Goal: Transaction & Acquisition: Purchase product/service

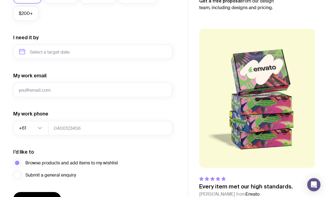
scroll to position [236, 0]
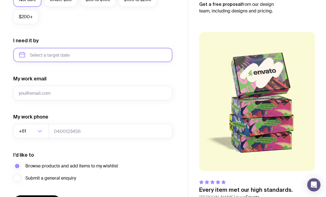
click at [127, 53] on input "text" at bounding box center [92, 55] width 159 height 14
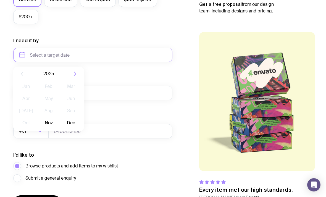
click at [77, 77] on icon "button" at bounding box center [75, 73] width 7 height 7
click at [74, 88] on button "Mar" at bounding box center [71, 86] width 20 height 11
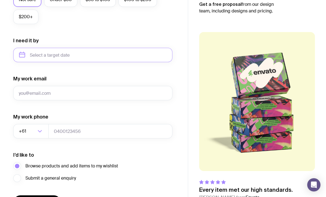
type input "[DATE]"
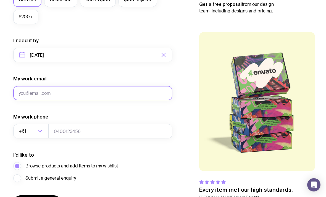
click at [158, 88] on input "My work email" at bounding box center [92, 93] width 159 height 14
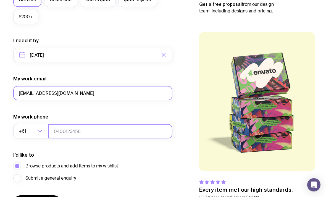
type input "[EMAIL_ADDRESS][DOMAIN_NAME]"
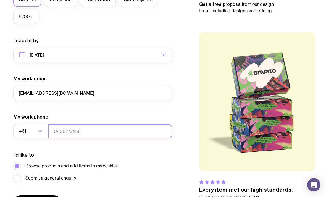
click at [117, 135] on input "tel" at bounding box center [110, 131] width 124 height 14
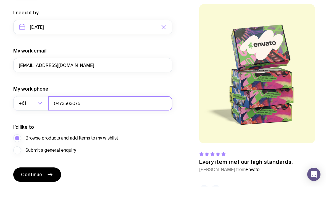
scroll to position [253, 0]
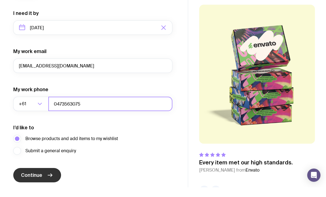
type input "0473563075"
click at [38, 182] on span "Continue" at bounding box center [31, 185] width 21 height 7
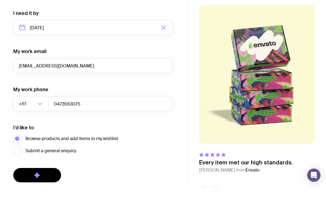
scroll to position [255, 0]
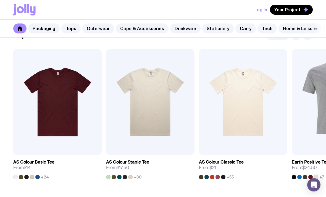
scroll to position [270, 0]
click at [46, 182] on section "Tops See all Add to wishlist View AS Colour Basic Tee From $14 +24 Add to wishl…" at bounding box center [163, 105] width 326 height 180
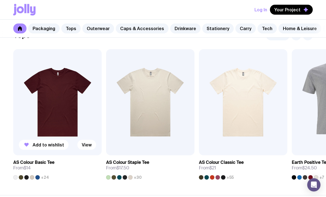
click at [50, 108] on img at bounding box center [57, 102] width 88 height 106
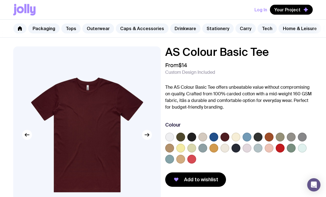
click at [250, 146] on label at bounding box center [247, 148] width 9 height 9
click at [0, 0] on input "radio" at bounding box center [0, 0] width 0 height 0
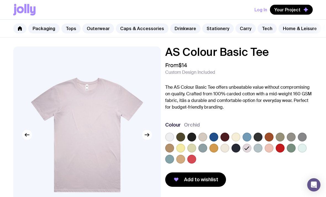
click at [272, 151] on label at bounding box center [269, 148] width 9 height 9
click at [0, 0] on input "radio" at bounding box center [0, 0] width 0 height 0
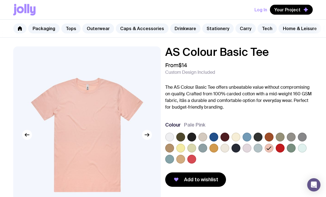
click at [258, 149] on label at bounding box center [258, 148] width 9 height 9
click at [0, 0] on input "radio" at bounding box center [0, 0] width 0 height 0
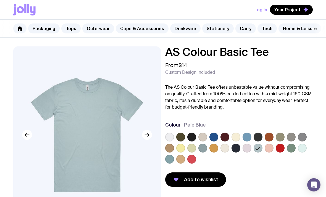
click at [299, 153] on div at bounding box center [239, 149] width 148 height 33
click at [304, 137] on label at bounding box center [302, 137] width 9 height 9
click at [0, 0] on input "radio" at bounding box center [0, 0] width 0 height 0
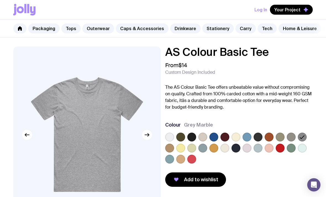
click at [303, 148] on label at bounding box center [302, 148] width 9 height 9
click at [0, 0] on input "radio" at bounding box center [0, 0] width 0 height 0
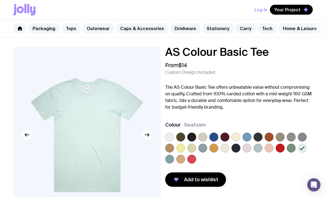
click at [172, 159] on label at bounding box center [169, 159] width 9 height 9
click at [0, 0] on input "radio" at bounding box center [0, 0] width 0 height 0
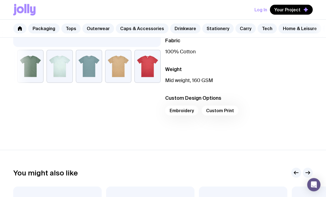
scroll to position [161, 0]
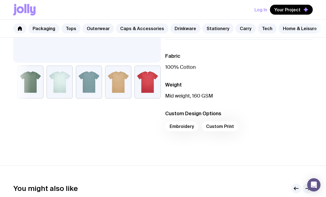
click at [184, 125] on div "Embroidery Custom Print" at bounding box center [239, 127] width 148 height 13
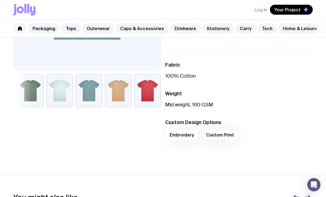
scroll to position [144, 0]
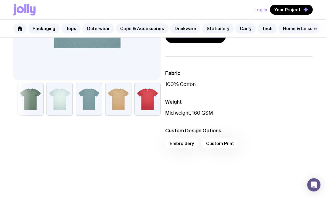
click at [229, 149] on div "Embroidery Custom Print" at bounding box center [239, 144] width 148 height 13
click at [225, 144] on div "Embroidery Custom Print" at bounding box center [239, 144] width 148 height 13
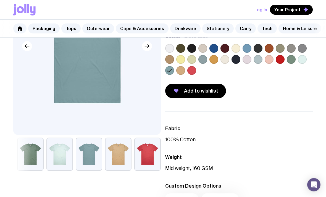
scroll to position [0, 0]
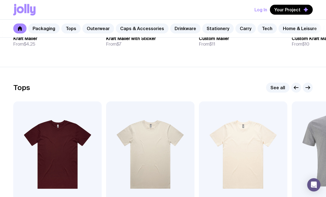
scroll to position [217, 0]
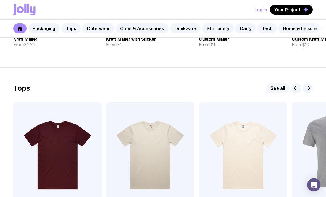
click at [277, 85] on link "See all" at bounding box center [277, 88] width 23 height 10
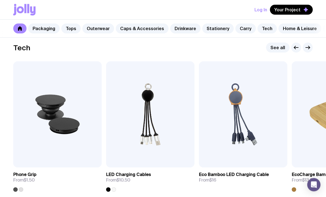
scroll to position [1341, 0]
